Goal: Information Seeking & Learning: Learn about a topic

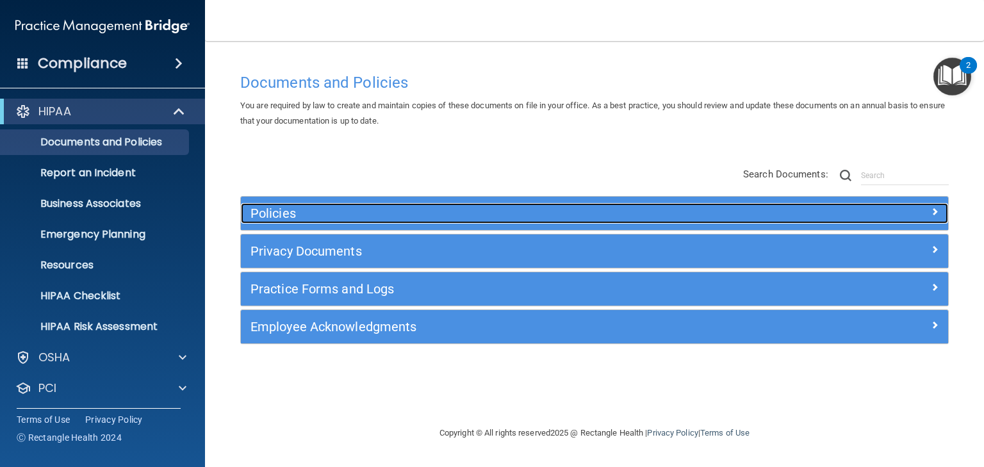
click at [269, 213] on h5 "Policies" at bounding box center [505, 213] width 511 height 14
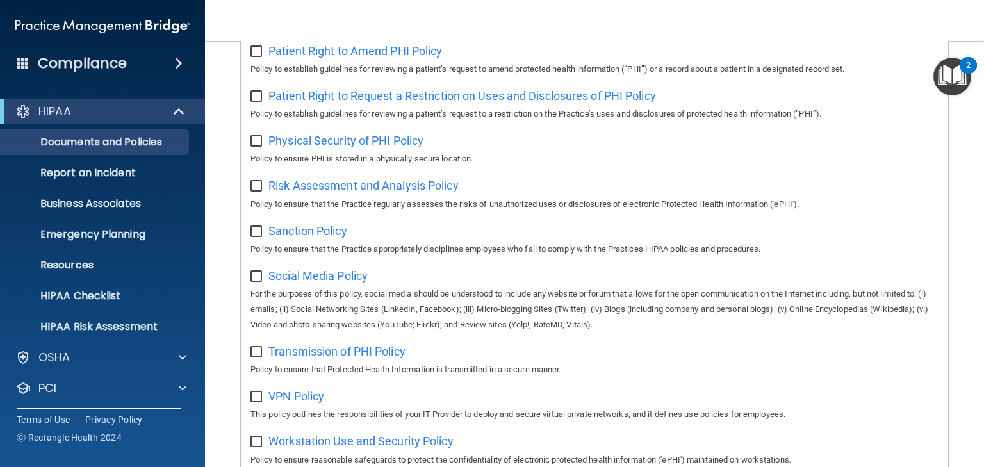
scroll to position [551, 0]
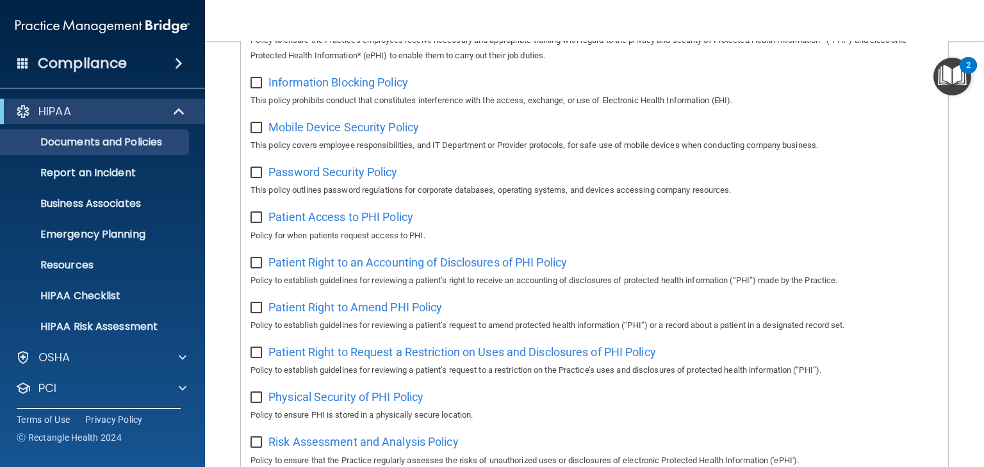
click at [947, 73] on img "Open Resource Center, 2 new notifications" at bounding box center [952, 77] width 38 height 38
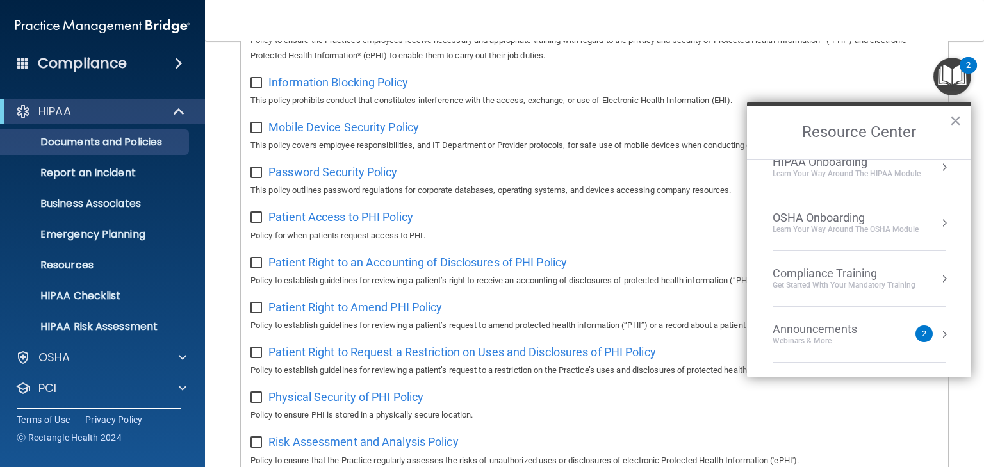
scroll to position [126, 0]
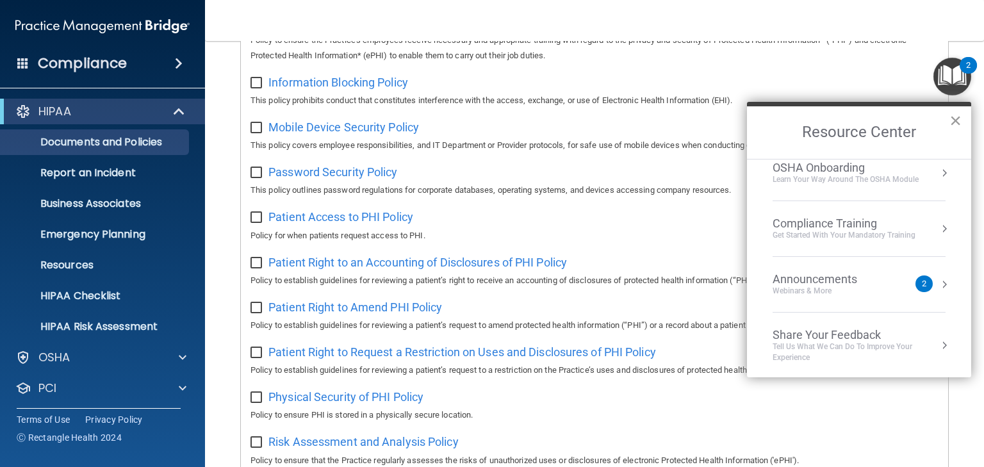
click at [954, 117] on button "×" at bounding box center [955, 120] width 12 height 20
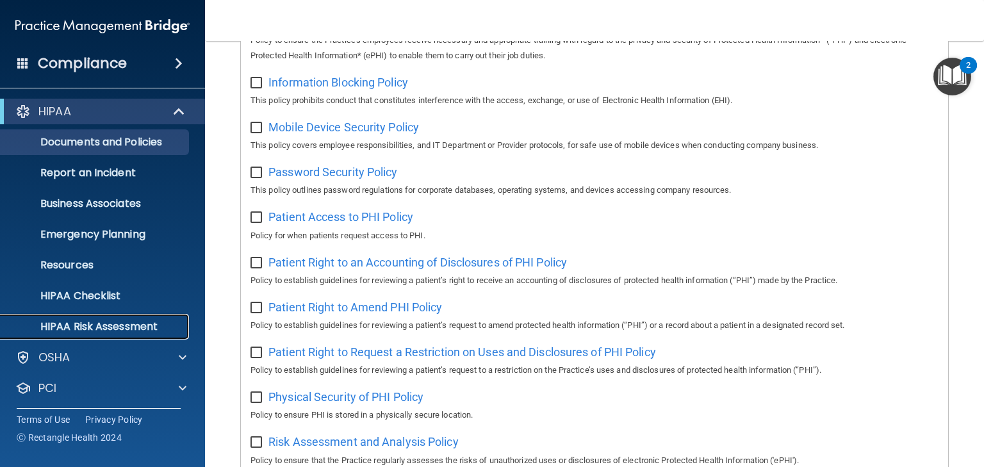
click at [107, 325] on p "HIPAA Risk Assessment" at bounding box center [95, 326] width 175 height 13
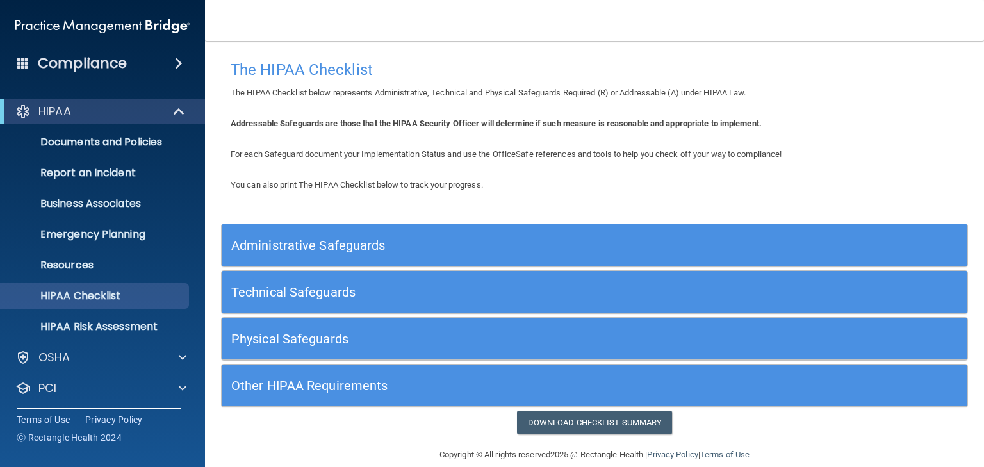
click at [339, 245] on h5 "Administrative Safeguards" at bounding box center [501, 245] width 540 height 14
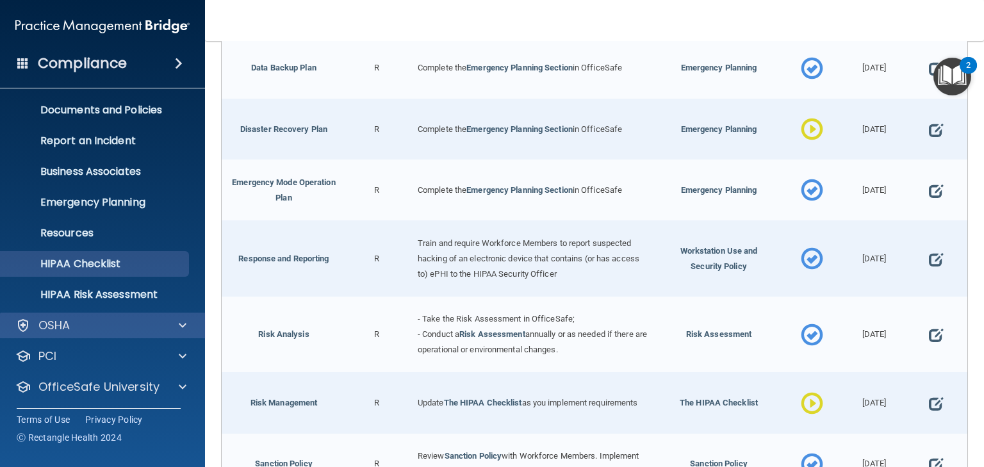
scroll to position [64, 0]
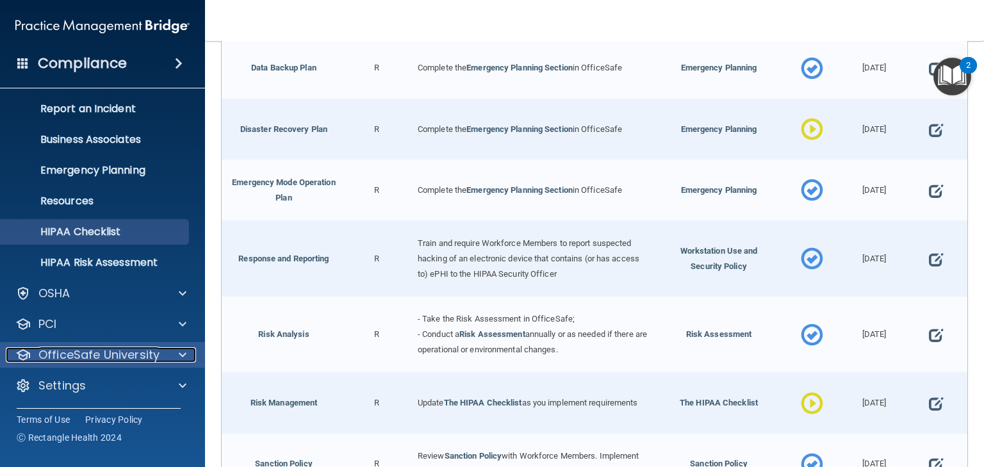
click at [111, 352] on p "OfficeSafe University" at bounding box center [98, 354] width 121 height 15
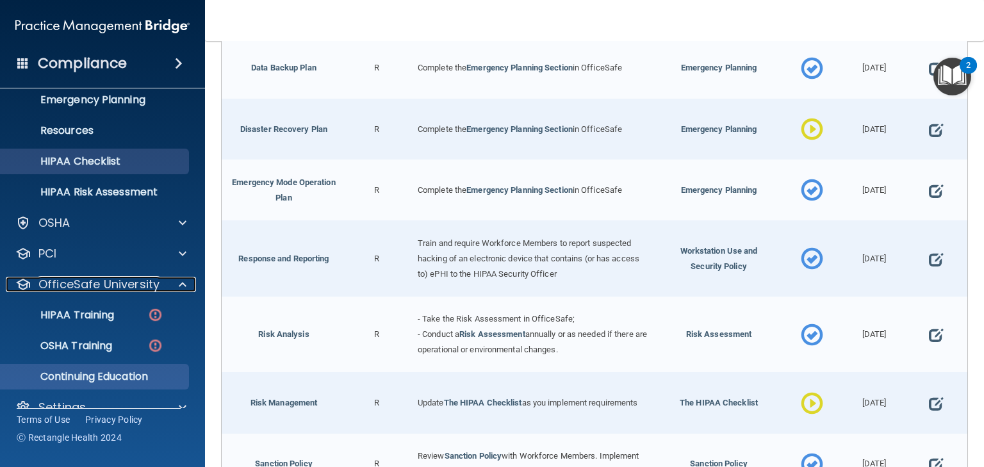
scroll to position [156, 0]
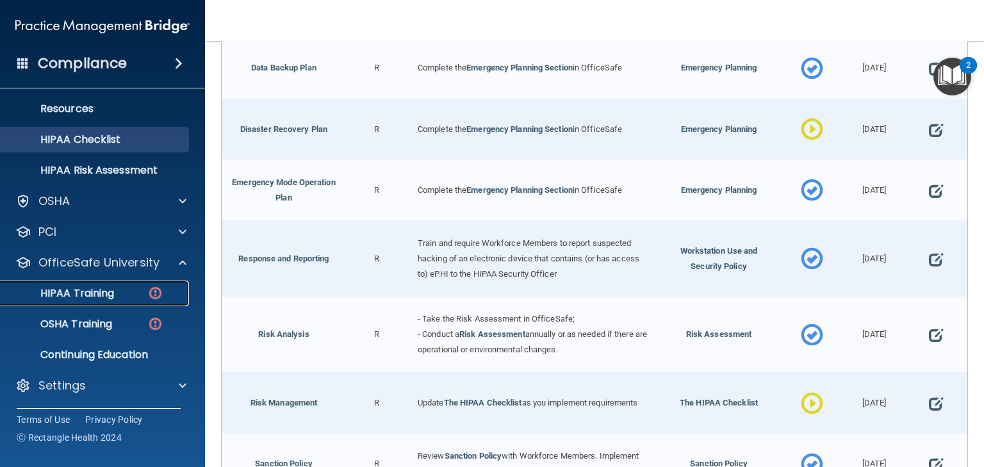
click at [74, 295] on p "HIPAA Training" at bounding box center [61, 293] width 106 height 13
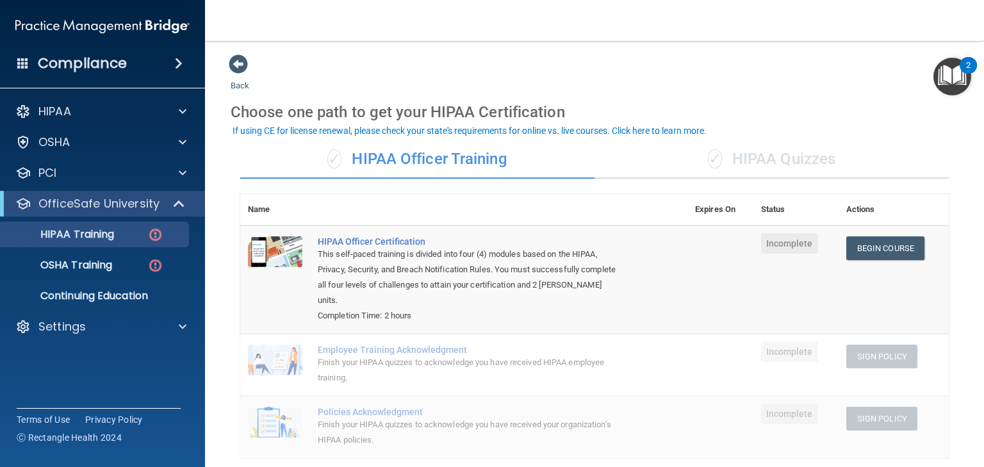
click at [757, 158] on div "✓ HIPAA Quizzes" at bounding box center [771, 159] width 354 height 38
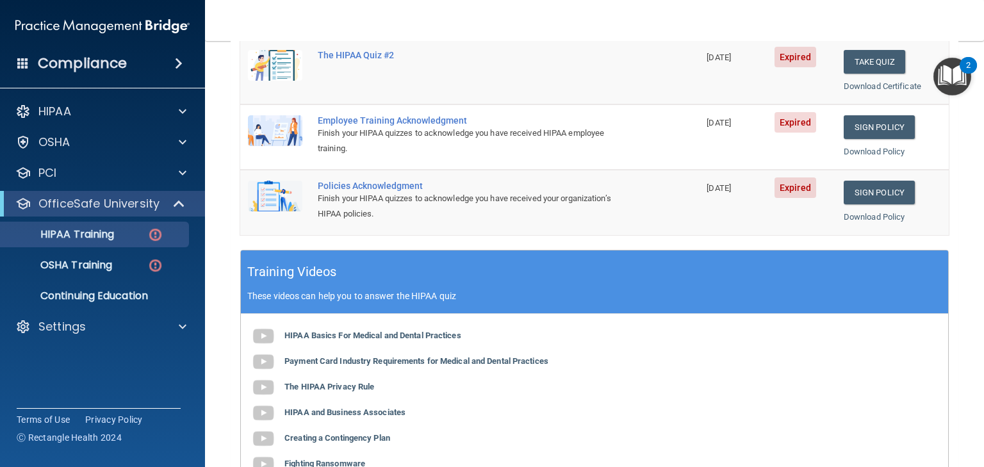
scroll to position [359, 0]
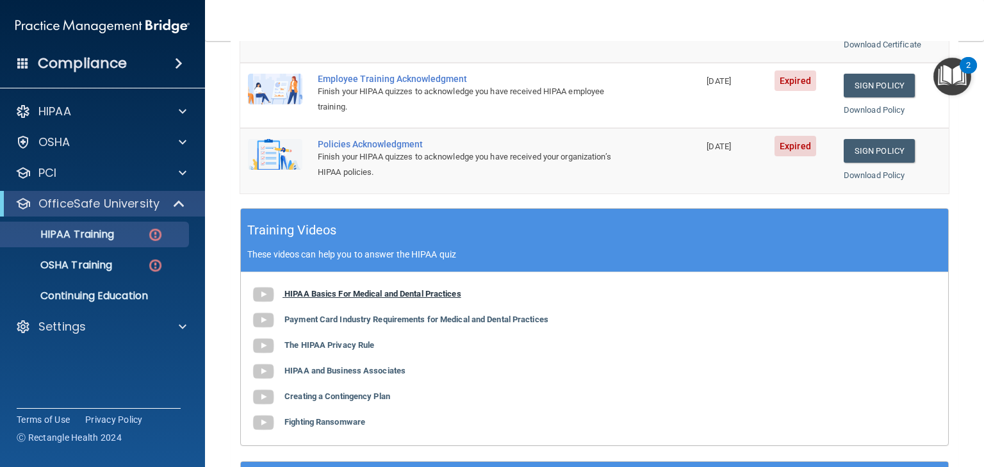
click at [341, 291] on b "HIPAA Basics For Medical and Dental Practices" at bounding box center [372, 294] width 177 height 10
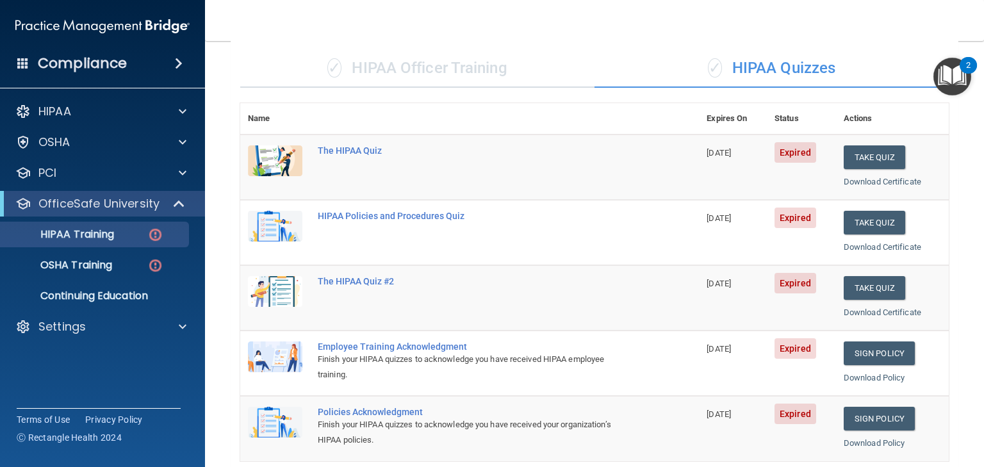
scroll to position [0, 0]
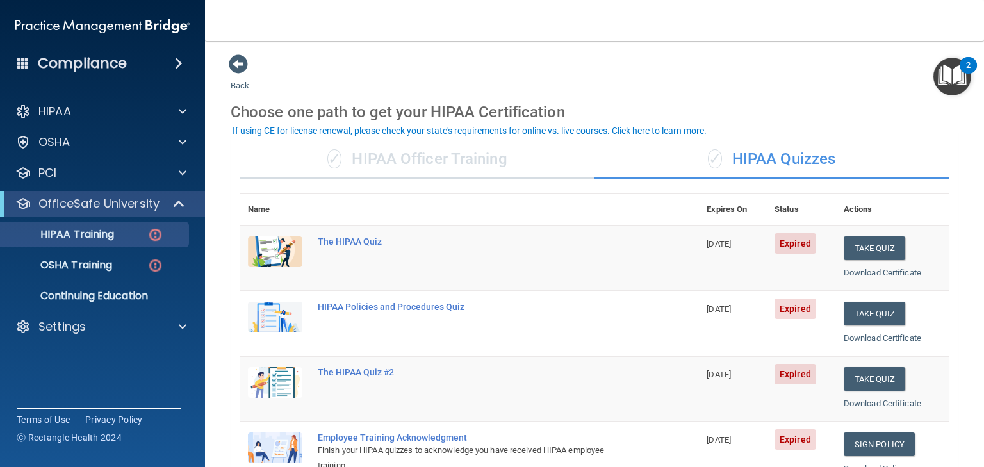
click at [391, 159] on div "✓ HIPAA Officer Training" at bounding box center [417, 159] width 354 height 38
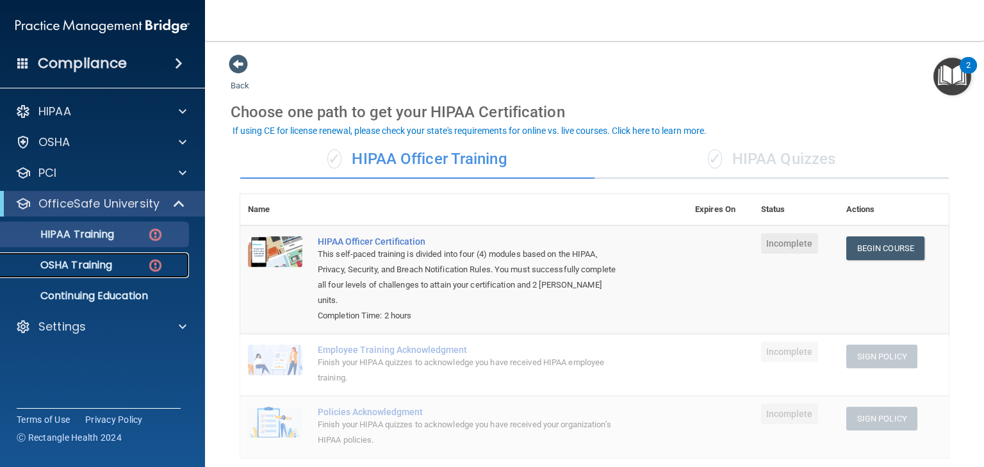
click at [101, 265] on p "OSHA Training" at bounding box center [60, 265] width 104 height 13
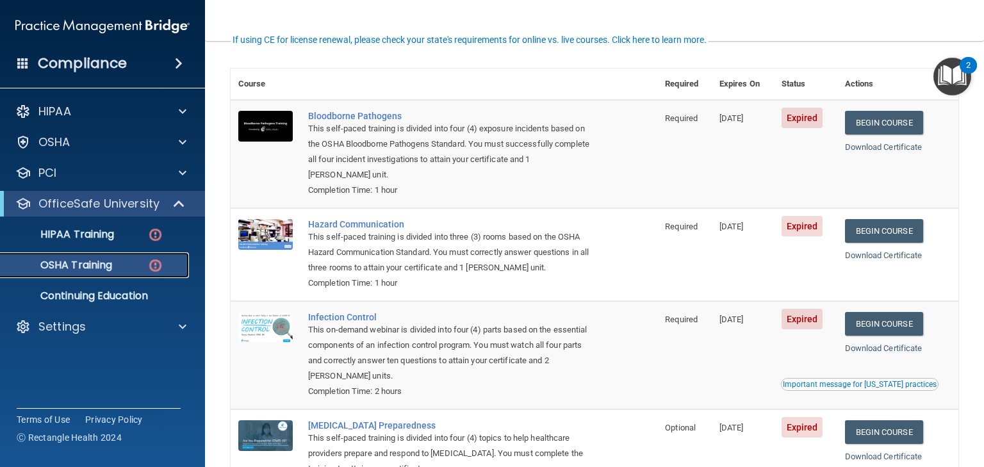
scroll to position [102, 0]
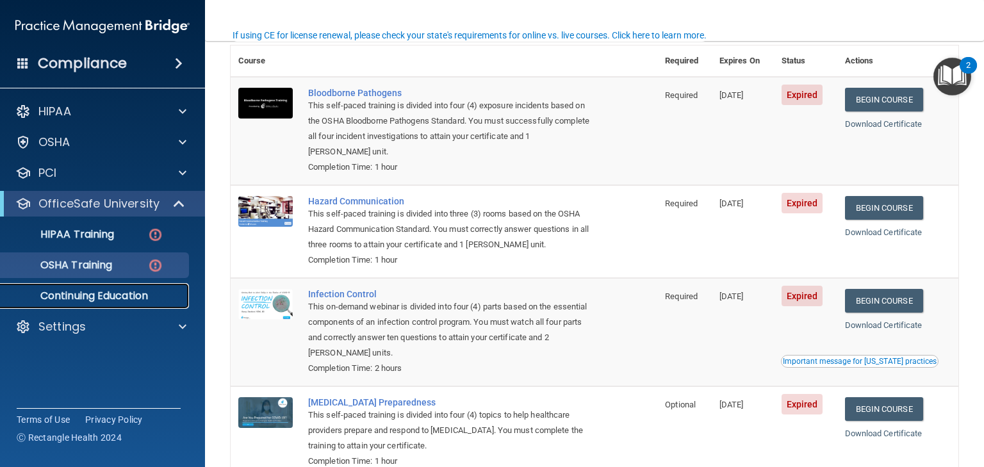
click at [109, 299] on p "Continuing Education" at bounding box center [95, 296] width 175 height 13
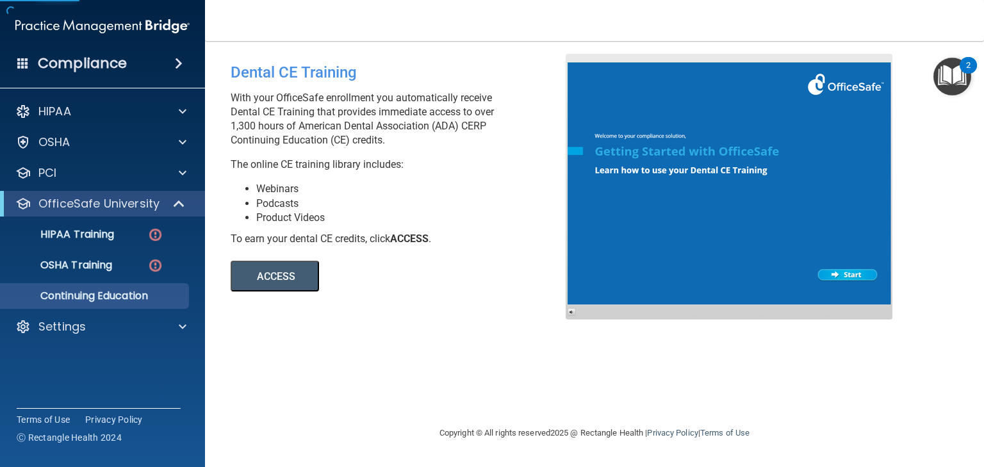
click at [261, 265] on button "ACCESS" at bounding box center [275, 276] width 88 height 31
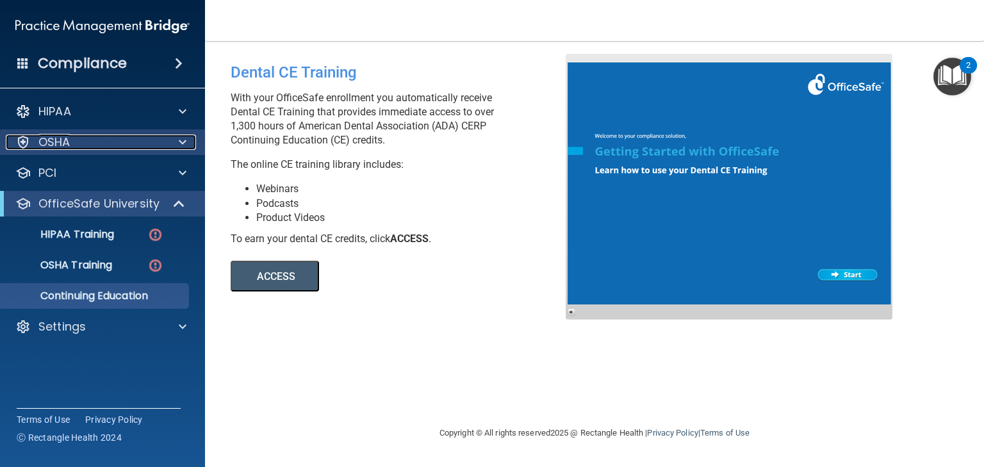
click at [58, 142] on p "OSHA" at bounding box center [54, 142] width 32 height 15
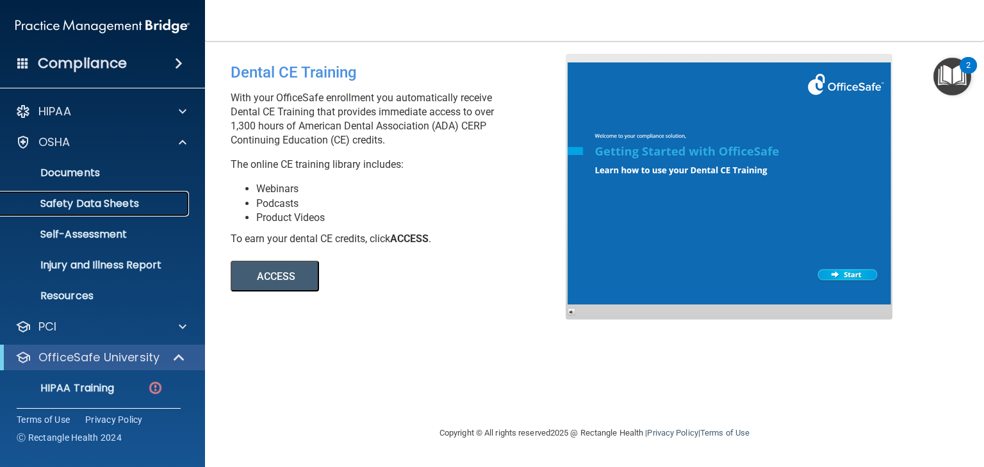
click at [79, 197] on p "Safety Data Sheets" at bounding box center [95, 203] width 175 height 13
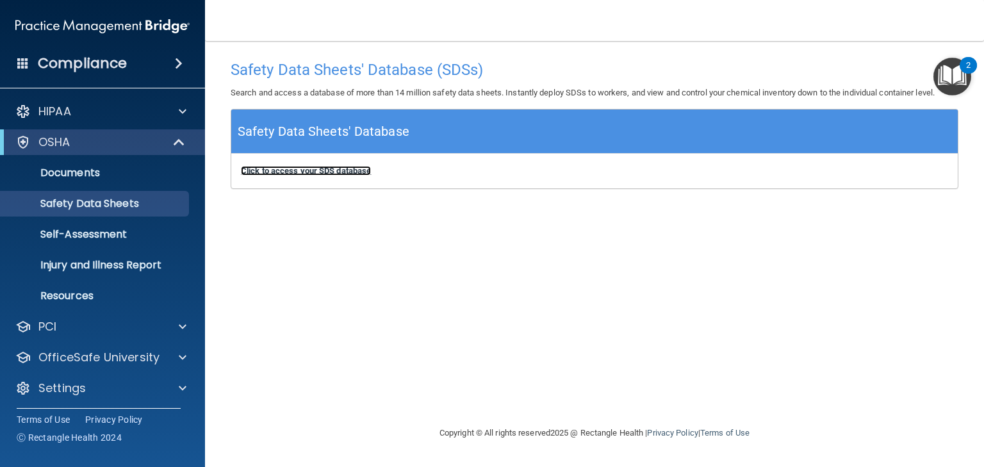
click at [280, 172] on b "Click to access your SDS database" at bounding box center [306, 171] width 130 height 10
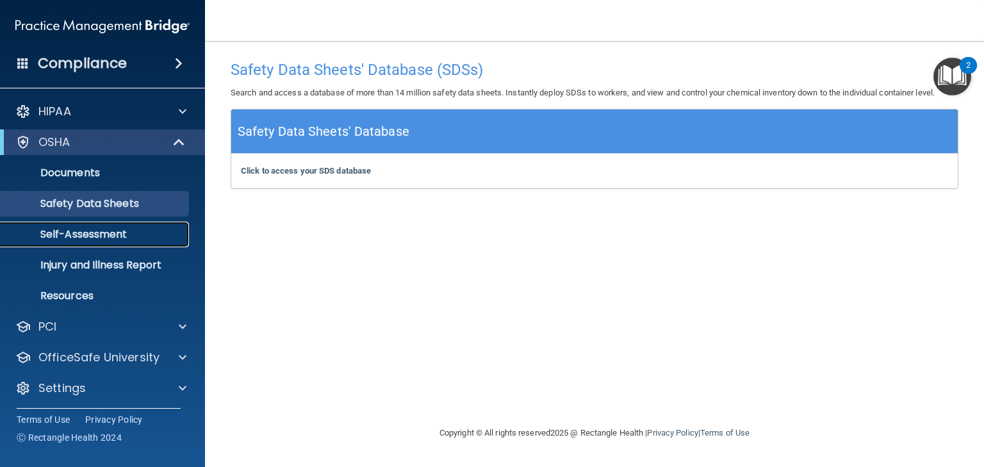
click at [90, 238] on p "Self-Assessment" at bounding box center [95, 234] width 175 height 13
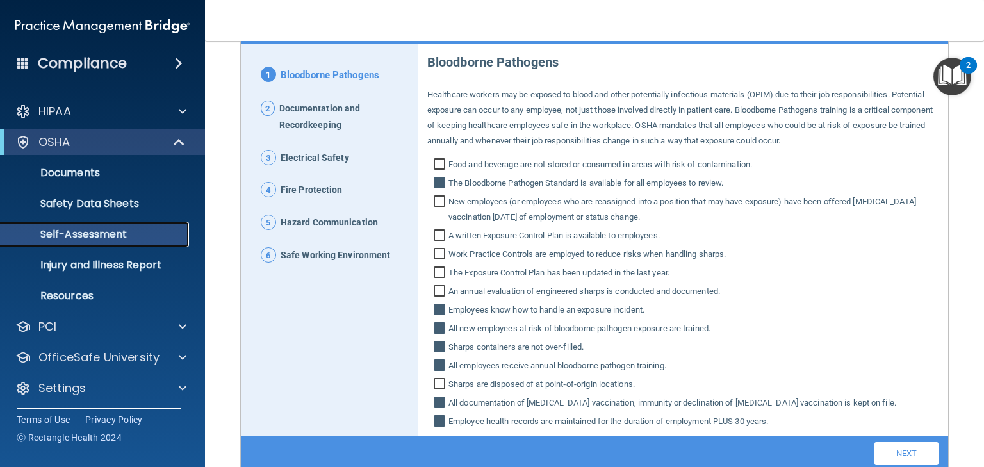
scroll to position [102, 0]
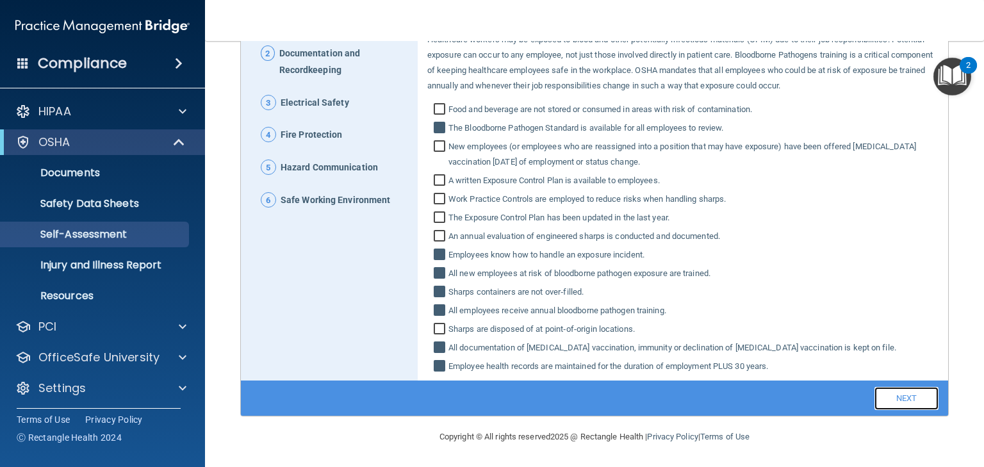
click at [885, 400] on link "Next" at bounding box center [906, 398] width 64 height 23
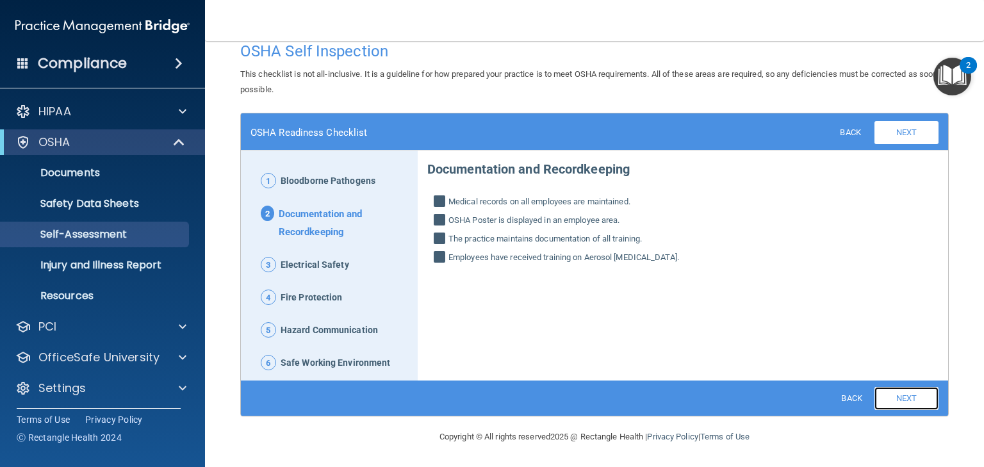
click at [885, 400] on link "Next" at bounding box center [906, 398] width 64 height 23
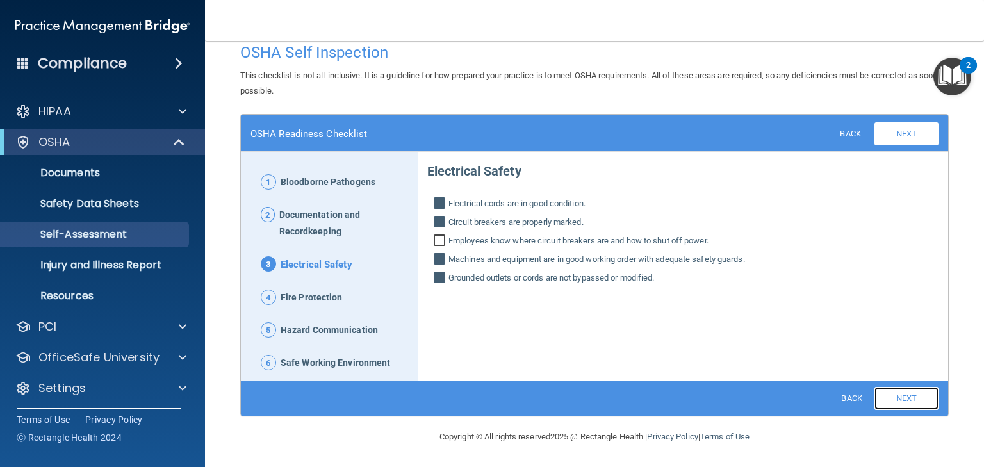
click at [885, 400] on link "Next" at bounding box center [906, 398] width 64 height 23
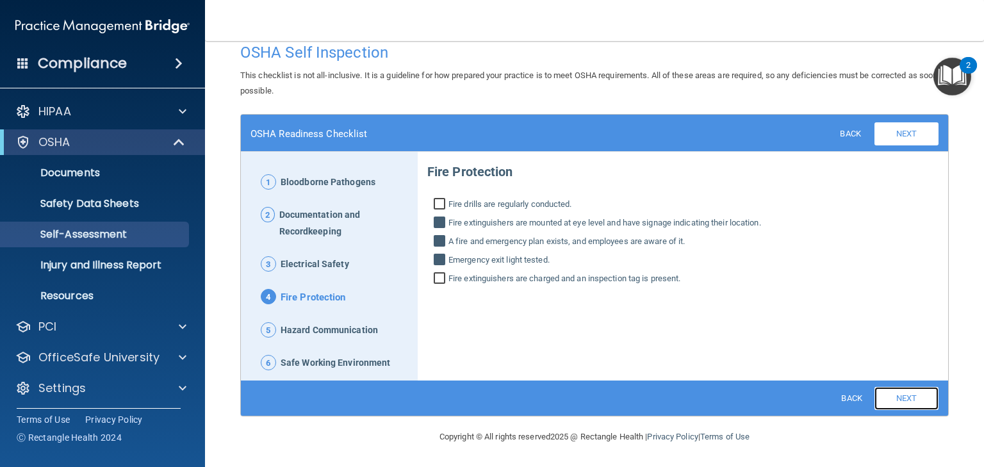
click at [885, 400] on link "Next" at bounding box center [906, 398] width 64 height 23
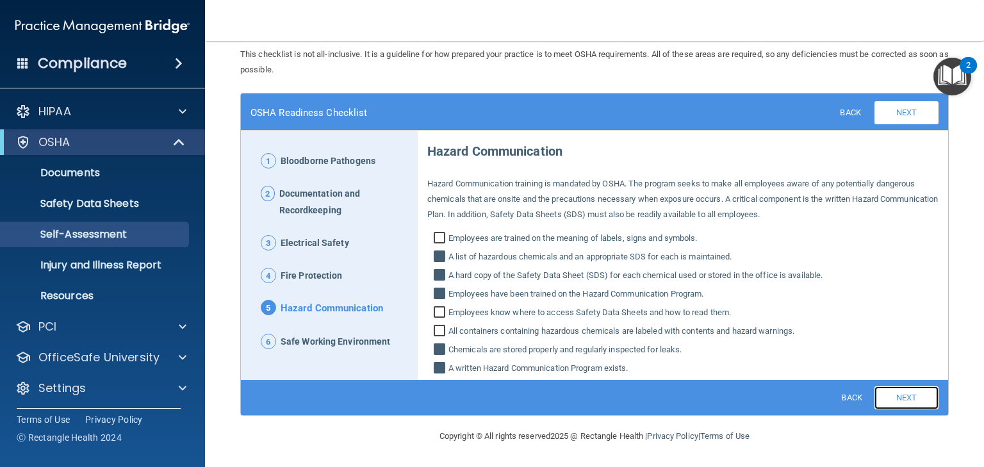
click at [885, 400] on link "Next" at bounding box center [906, 397] width 64 height 23
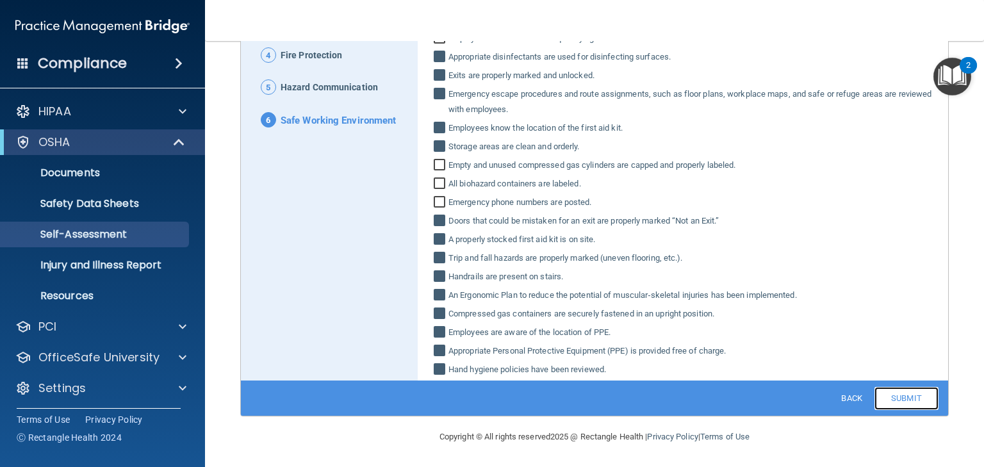
click at [897, 392] on link "Submit" at bounding box center [906, 398] width 64 height 23
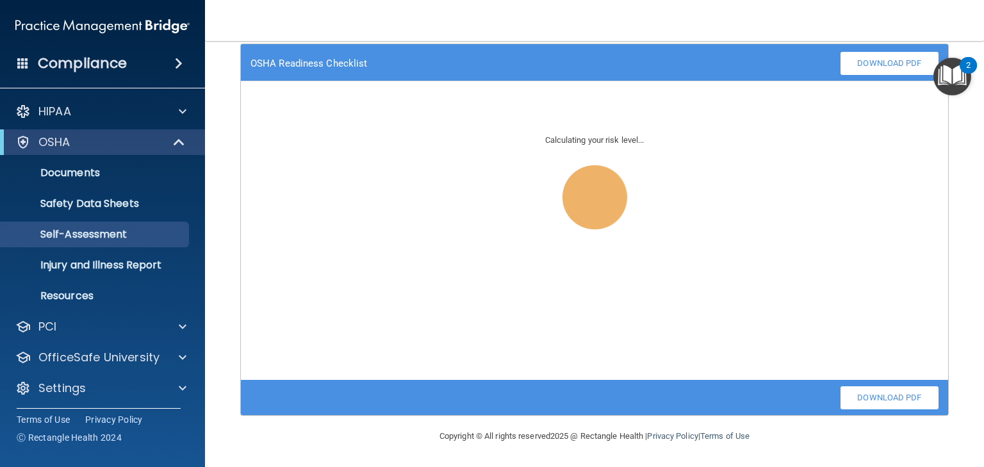
scroll to position [87, 0]
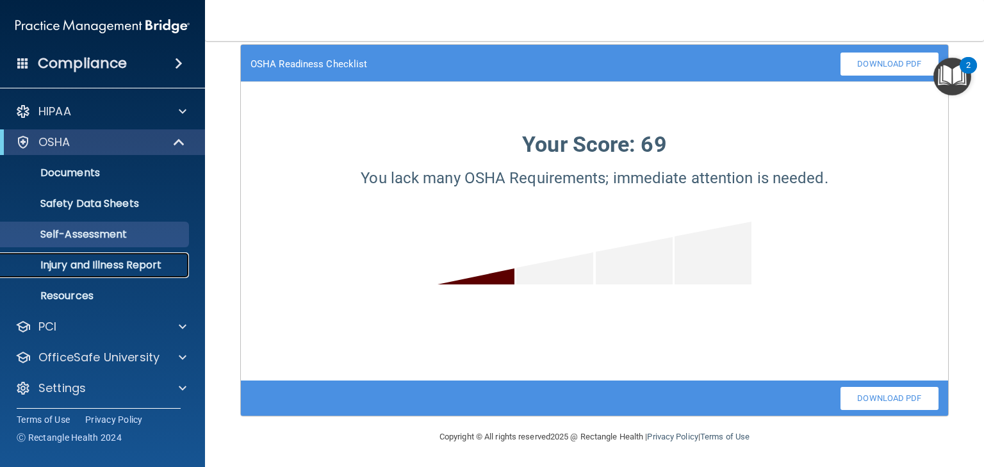
click at [77, 266] on p "Injury and Illness Report" at bounding box center [95, 265] width 175 height 13
